Goal: Task Accomplishment & Management: Manage account settings

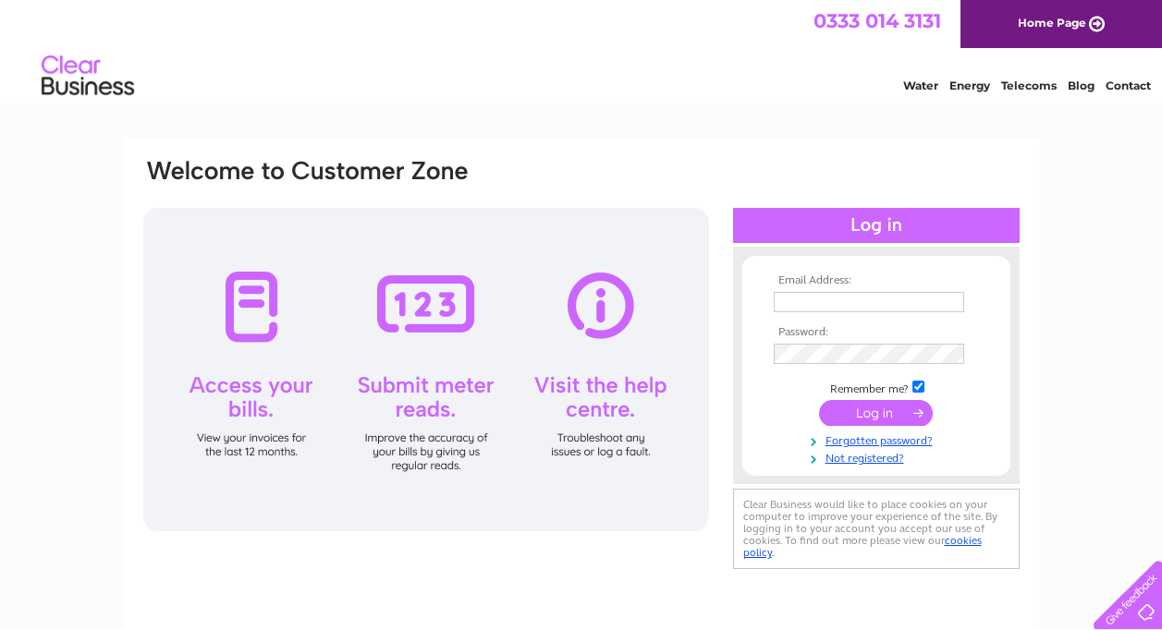
type input "[EMAIL_ADDRESS][DOMAIN_NAME]"
click at [869, 411] on input "submit" at bounding box center [876, 413] width 114 height 26
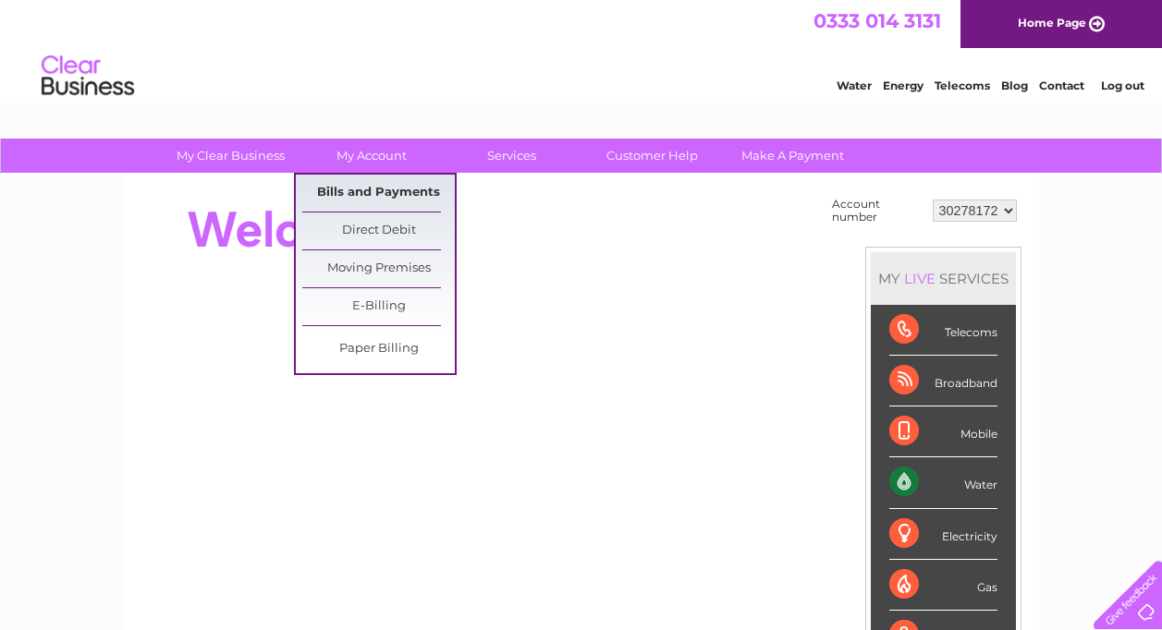
click at [389, 180] on link "Bills and Payments" at bounding box center [378, 193] width 152 height 37
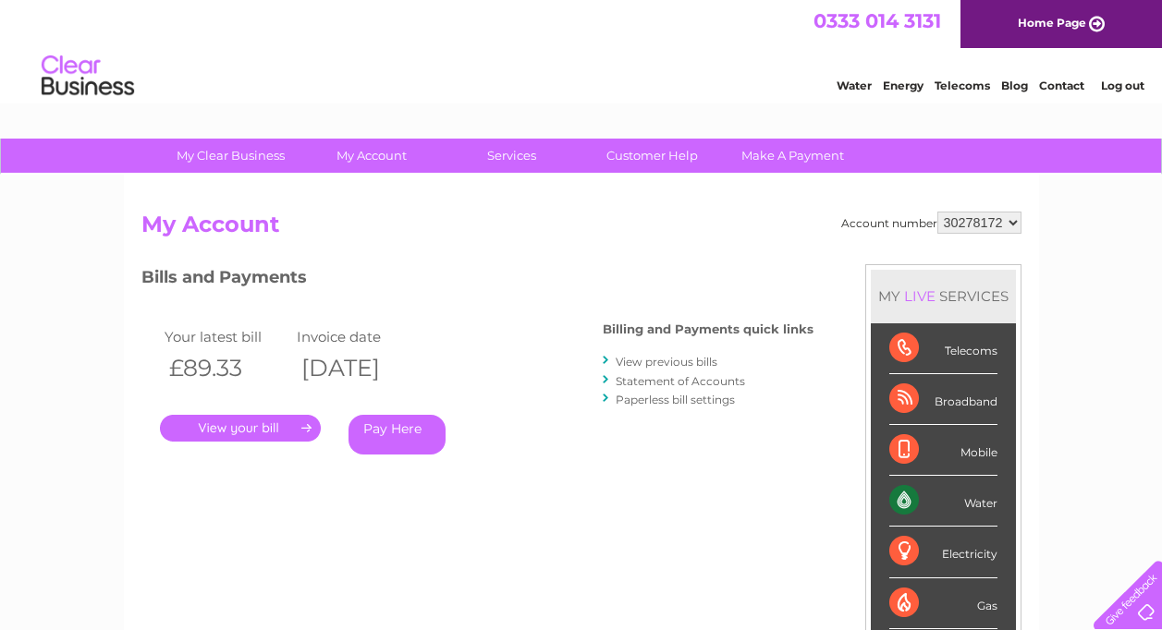
click at [245, 432] on link "." at bounding box center [240, 428] width 161 height 27
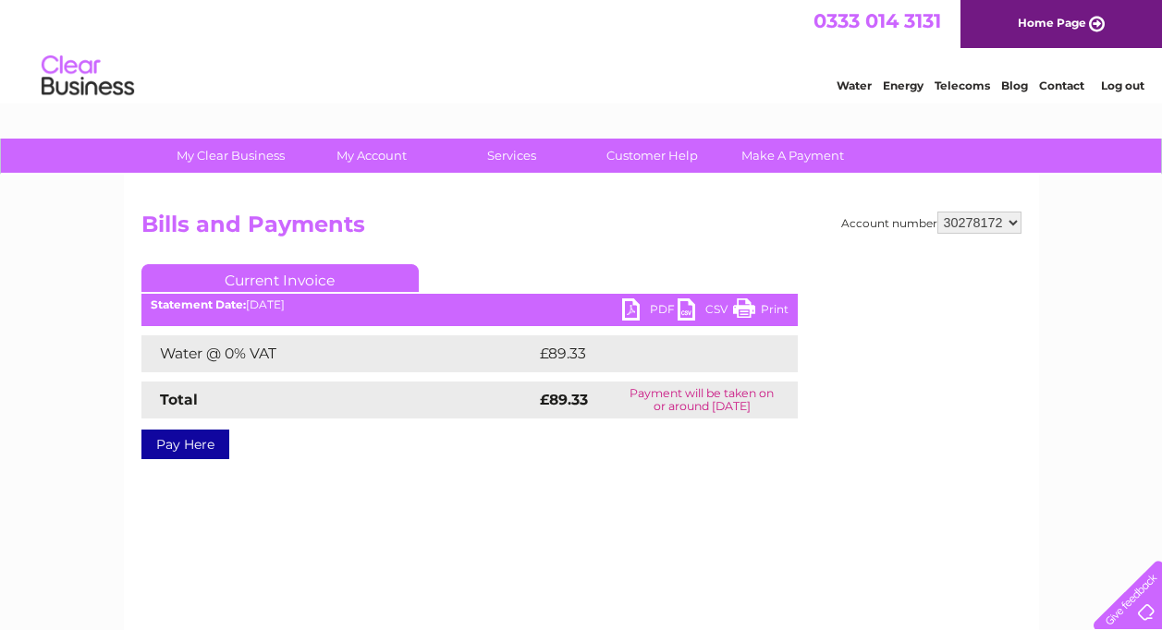
drag, startPoint x: 778, startPoint y: 309, endPoint x: 181, endPoint y: 529, distance: 636.3
click at [778, 309] on link "Print" at bounding box center [760, 312] width 55 height 27
